Goal: Find specific page/section: Find specific page/section

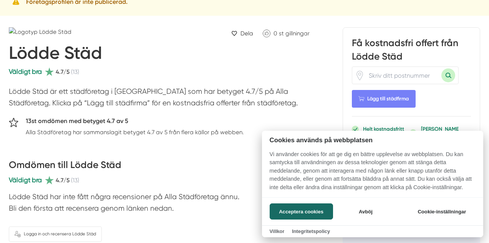
scroll to position [77, 0]
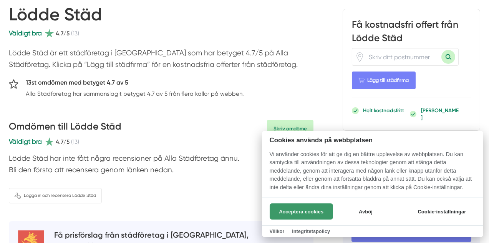
click at [294, 209] on button "Acceptera cookies" at bounding box center [301, 211] width 63 height 16
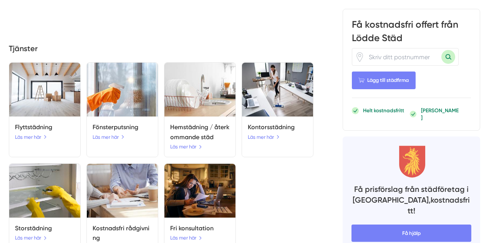
scroll to position [538, 0]
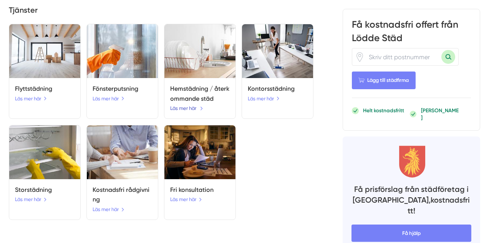
click at [180, 112] on link "Läs mer här" at bounding box center [186, 108] width 33 height 8
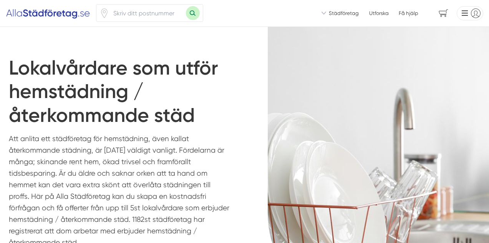
click at [132, 14] on input "number" at bounding box center [147, 13] width 77 height 17
type input "24634"
click at [196, 14] on button "Sök med postnummer" at bounding box center [193, 13] width 14 height 14
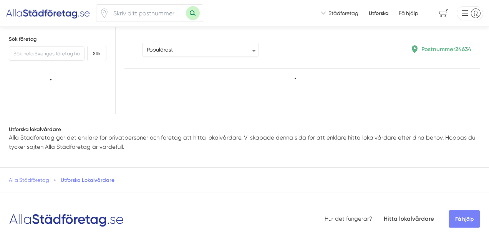
type input "24634"
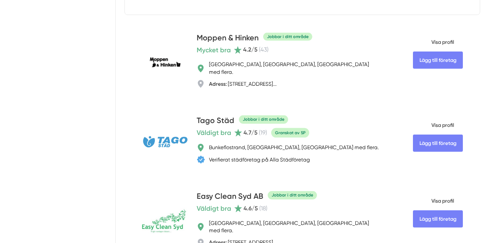
scroll to position [1455, 0]
